Goal: Find contact information: Find contact information

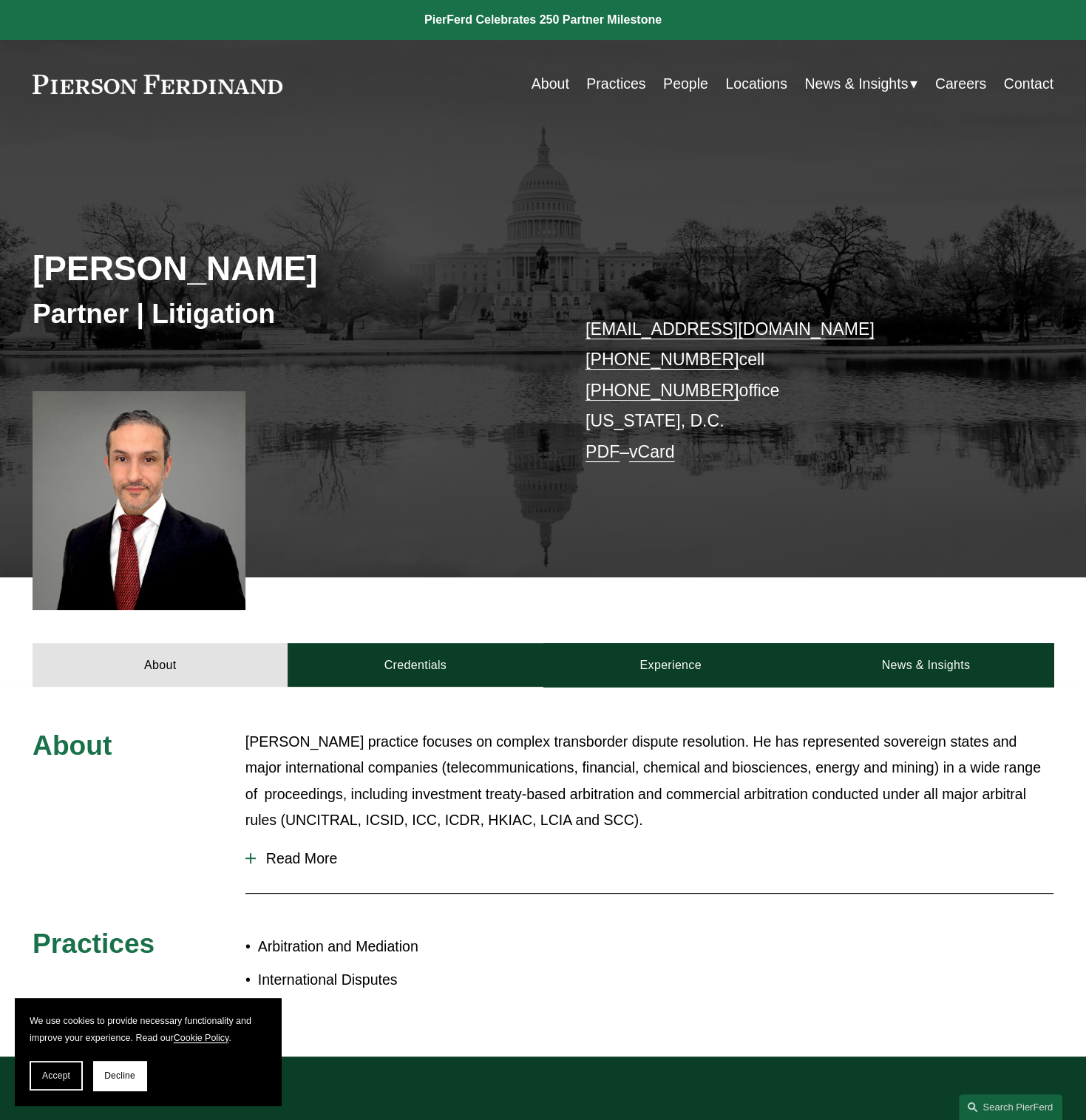
click at [295, 867] on span "Read More" at bounding box center [655, 858] width 797 height 17
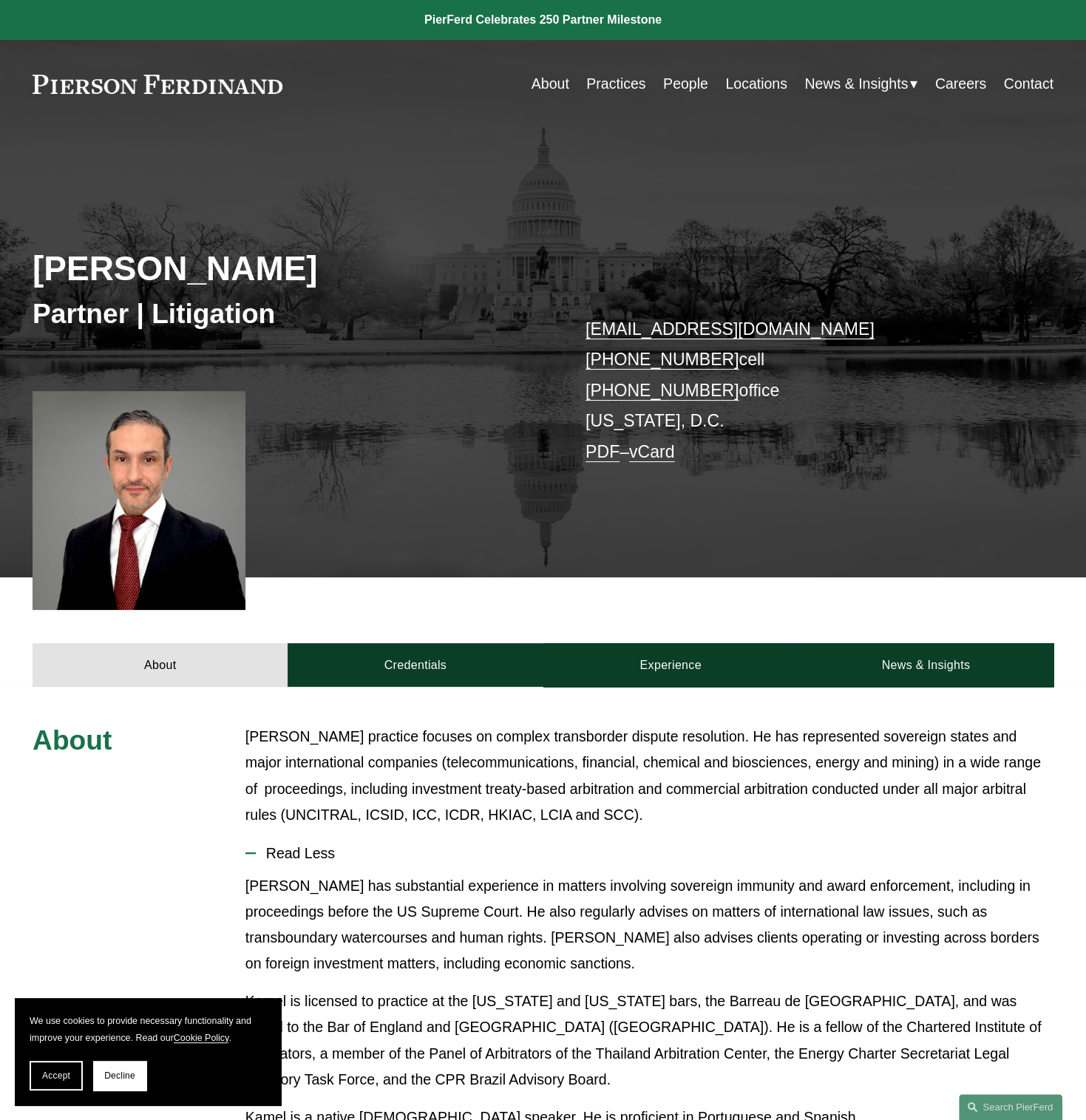
scroll to position [222, 0]
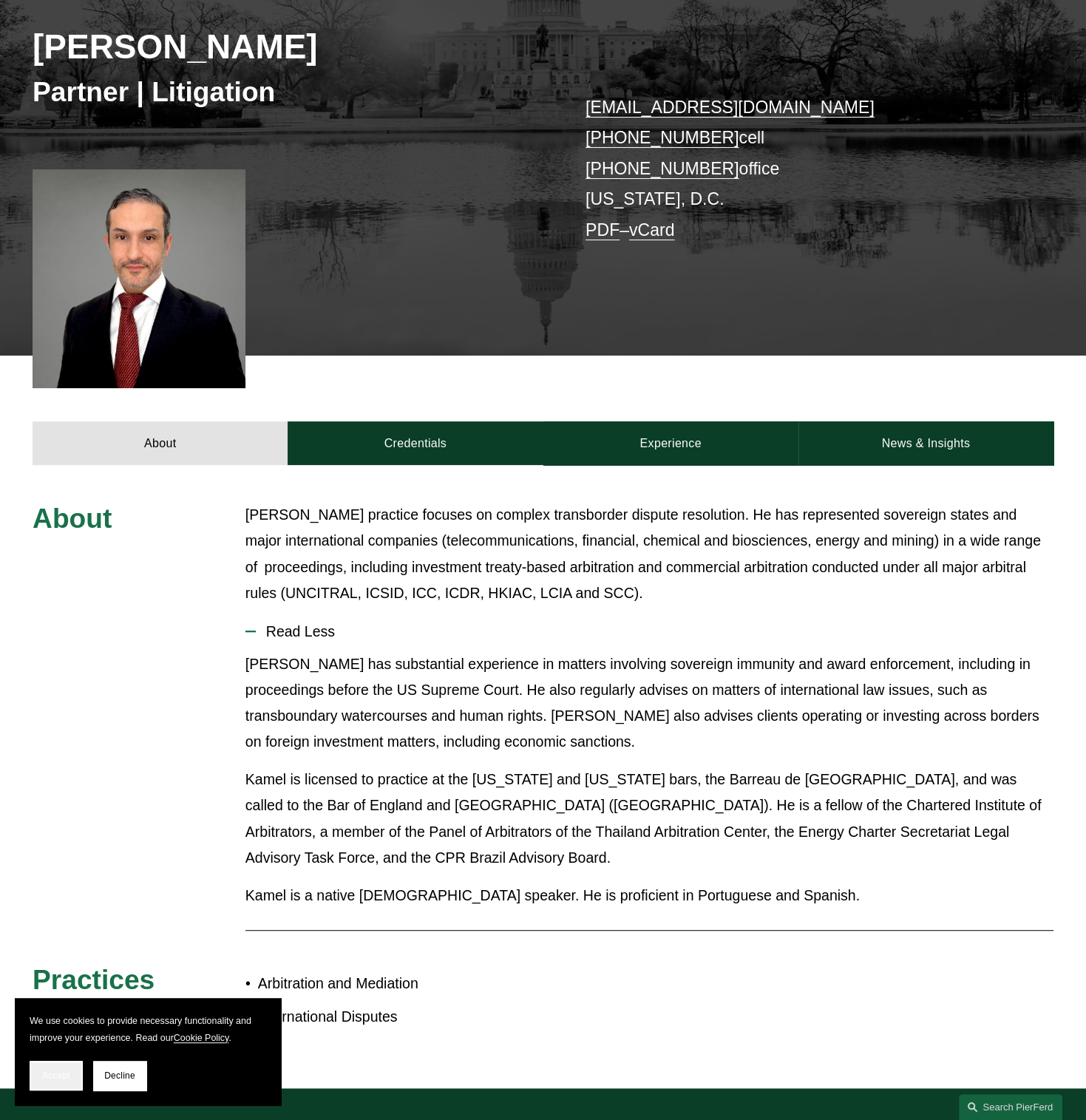
click at [56, 1074] on span "Accept" at bounding box center [57, 1075] width 28 height 10
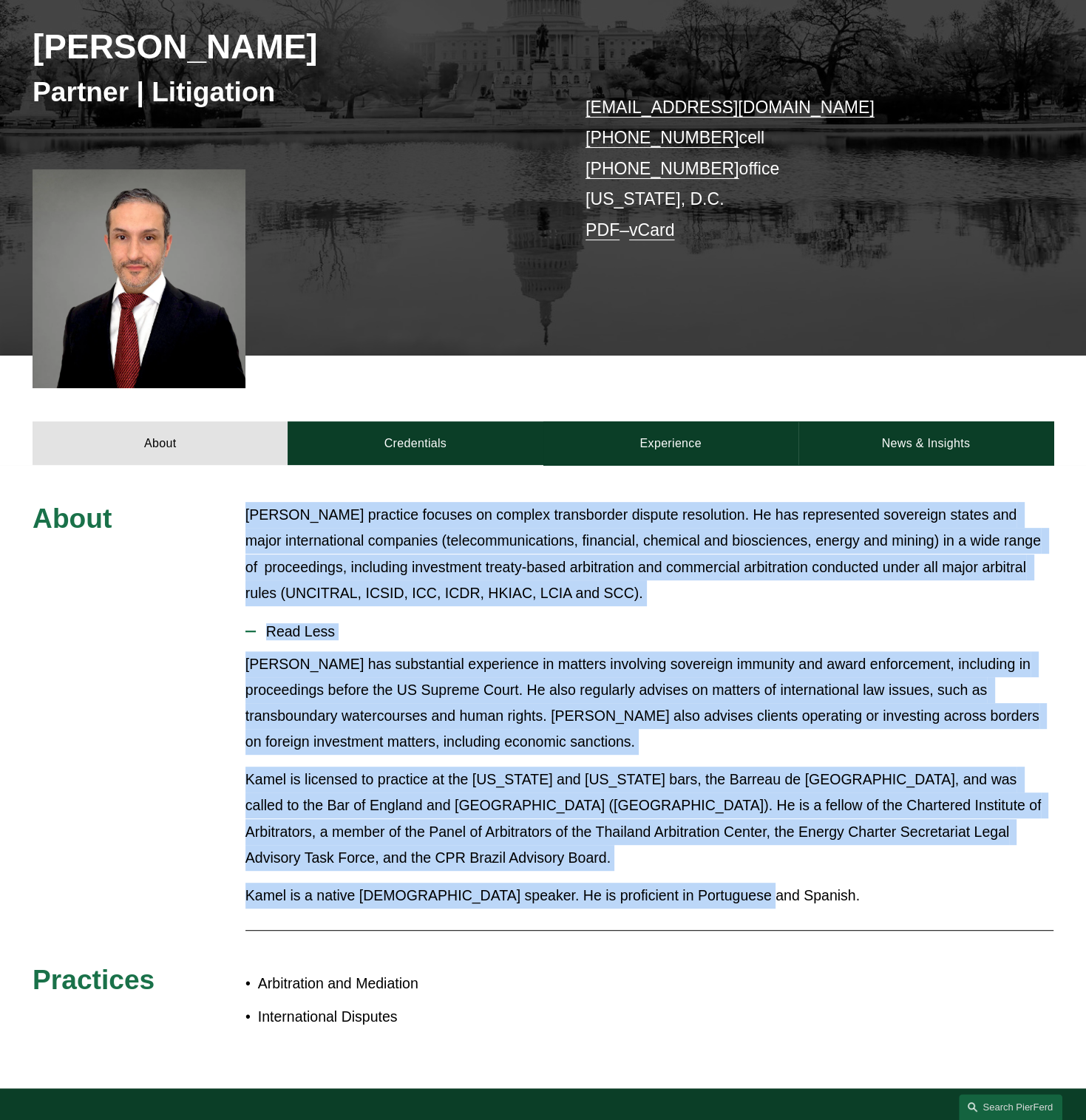
drag, startPoint x: 245, startPoint y: 520, endPoint x: 581, endPoint y: 763, distance: 414.7
click at [777, 889] on div "About Kamel’s practice focuses on complex transborder dispute resolution. He ha…" at bounding box center [543, 776] width 1086 height 550
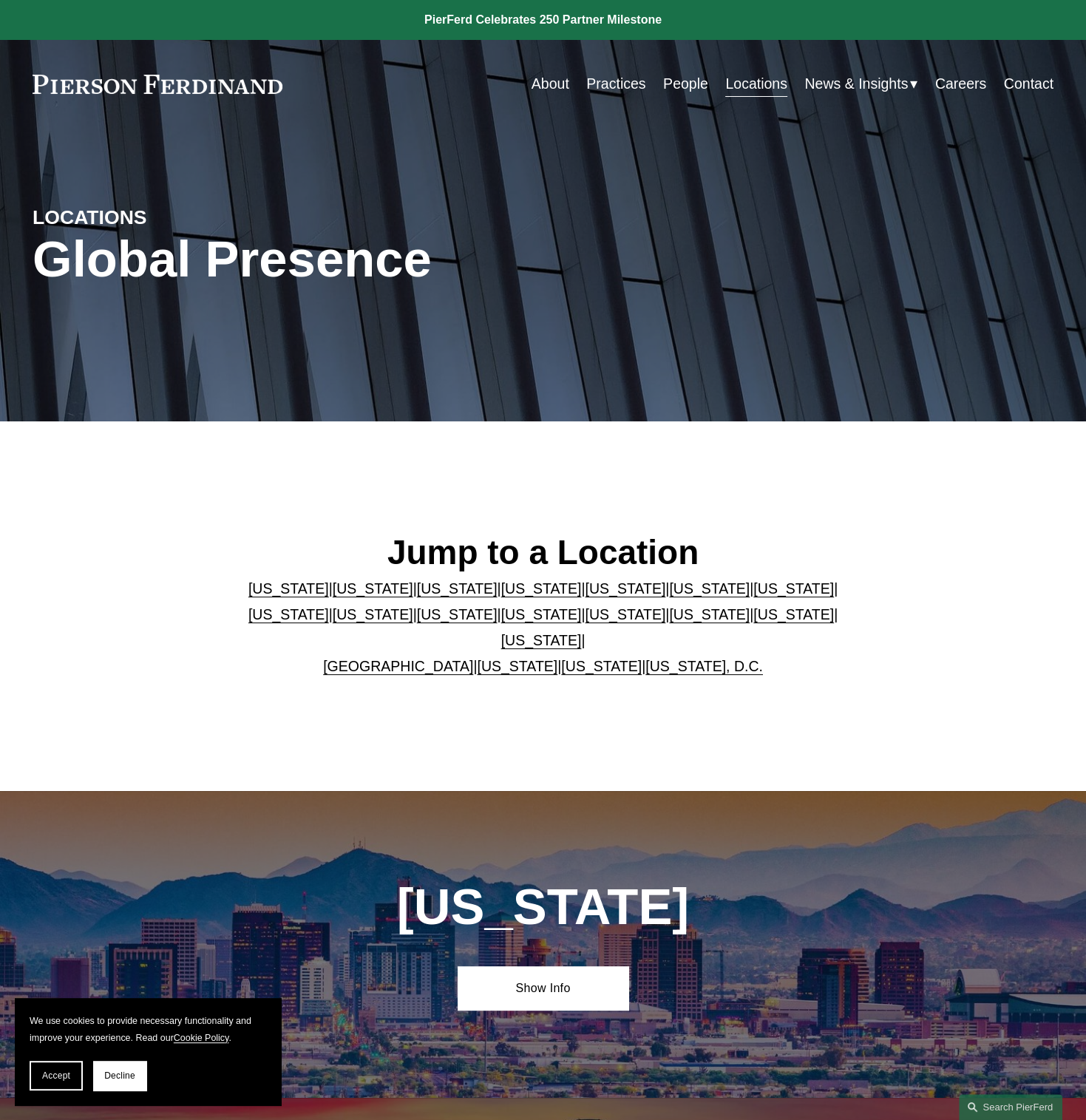
click at [653, 658] on link "[US_STATE], D.C." at bounding box center [704, 666] width 118 height 17
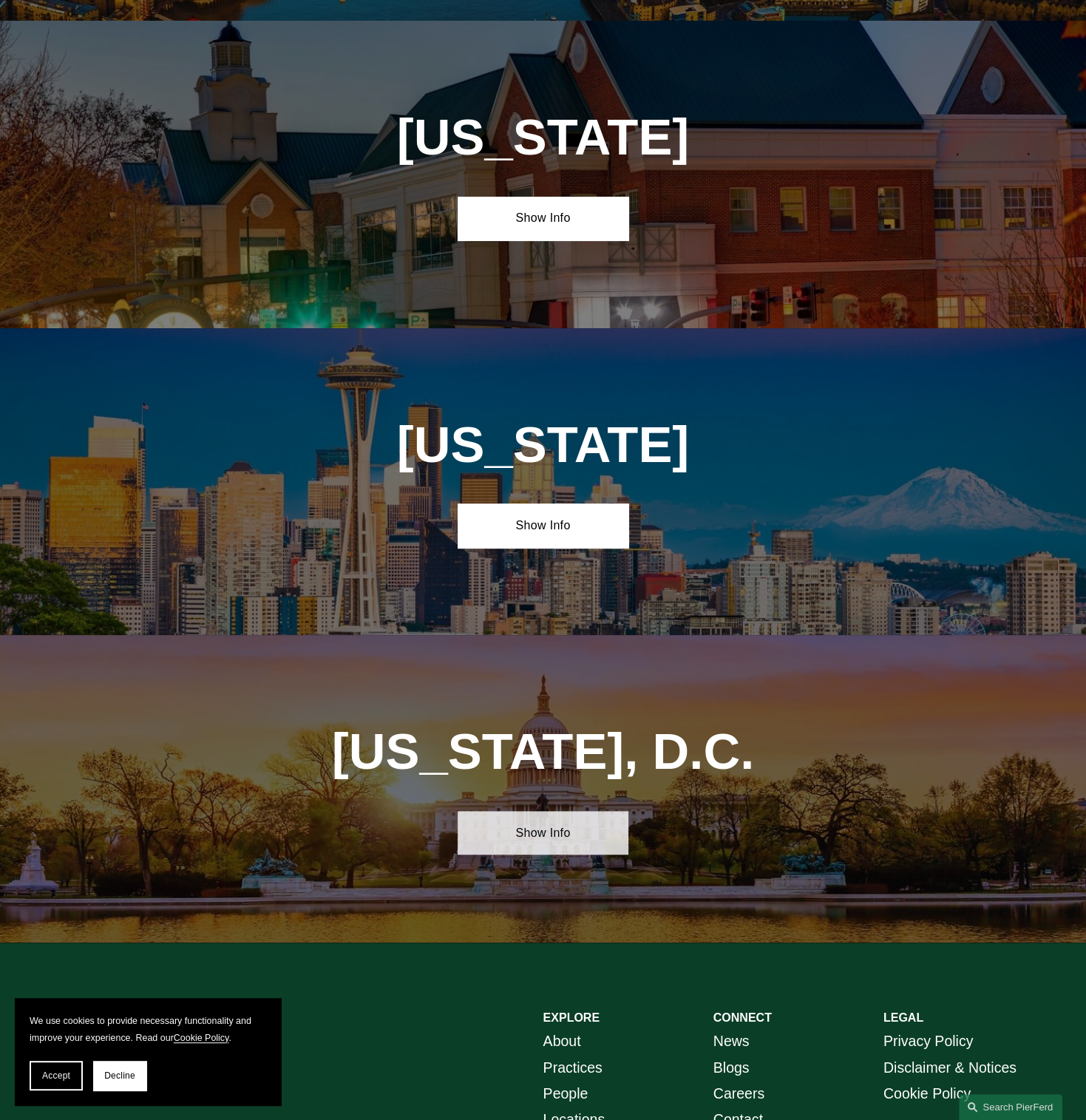
click at [514, 811] on link "Show Info" at bounding box center [543, 832] width 170 height 43
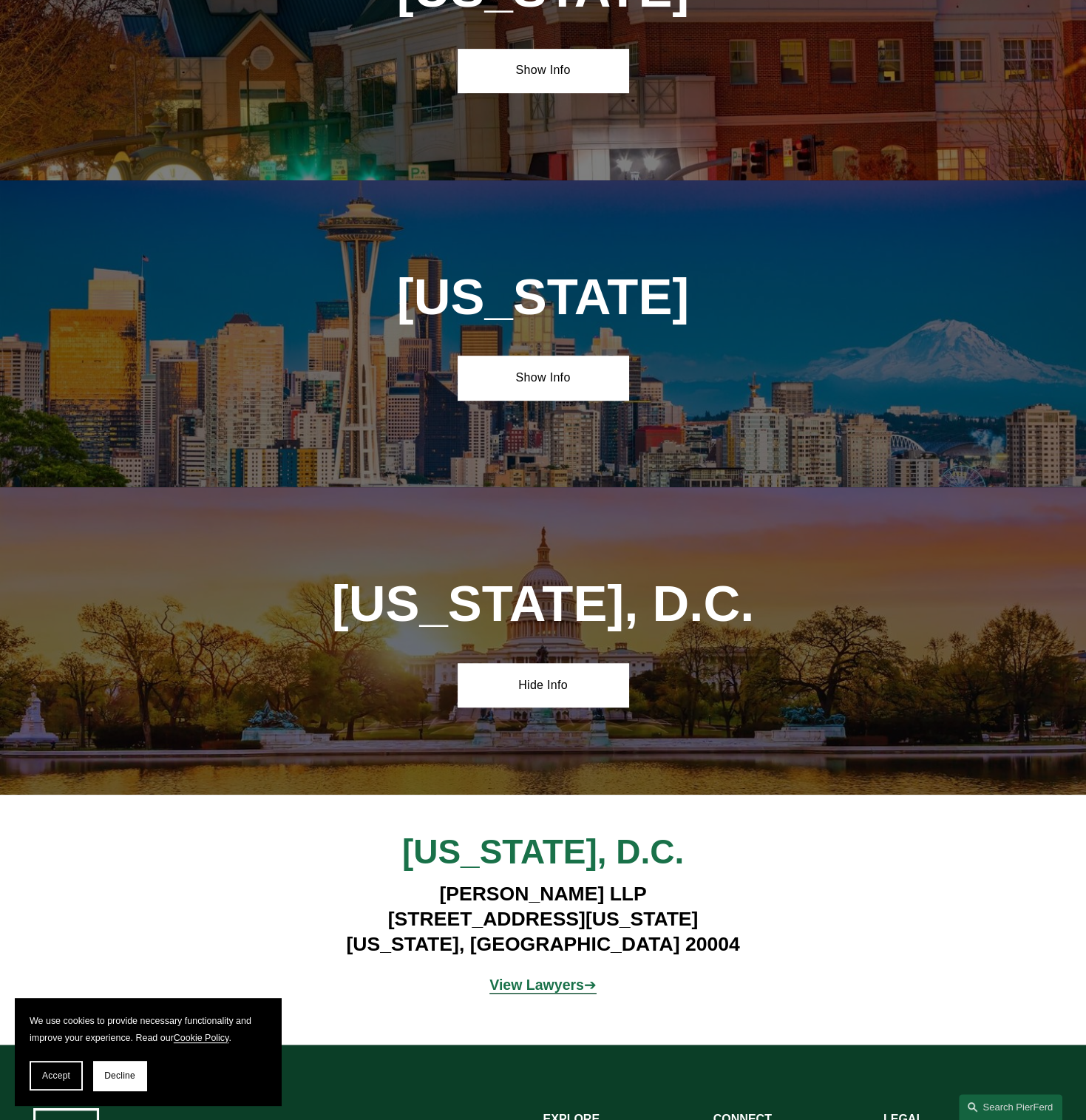
scroll to position [6190, 0]
